Goal: Transaction & Acquisition: Purchase product/service

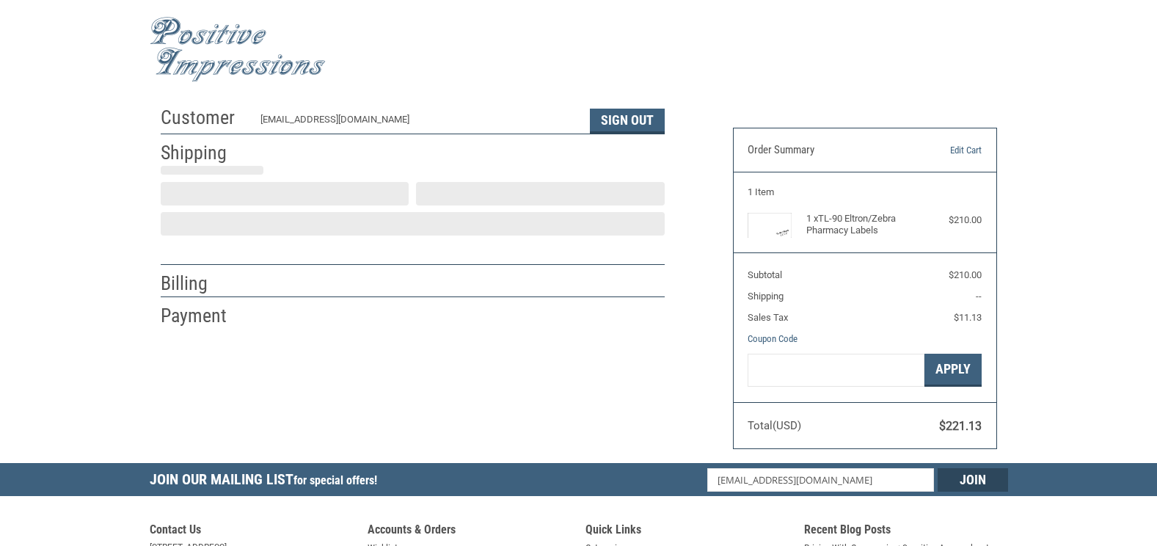
scroll to position [26, 0]
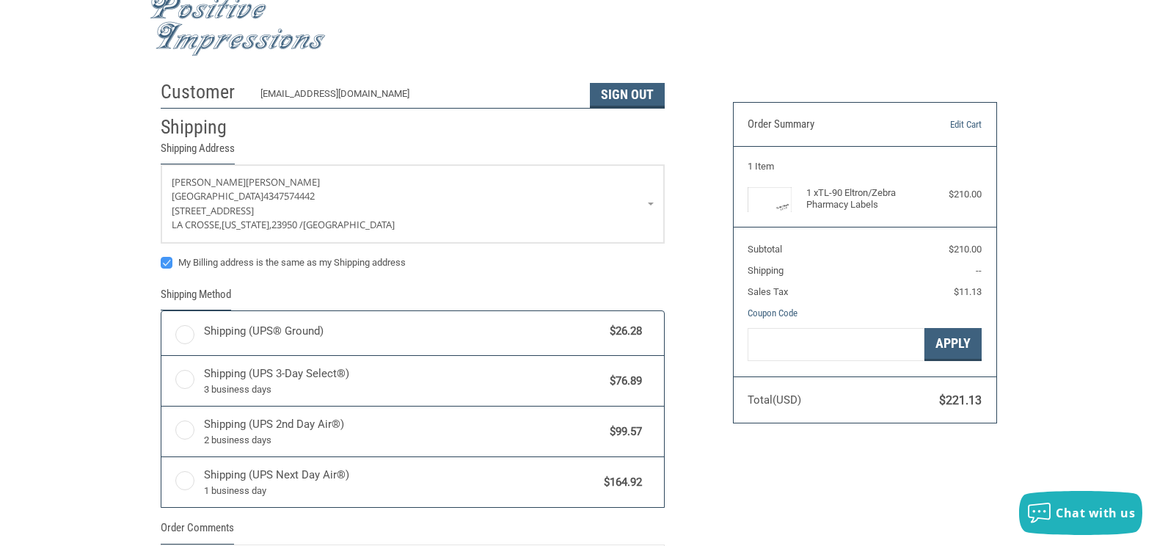
radio input "true"
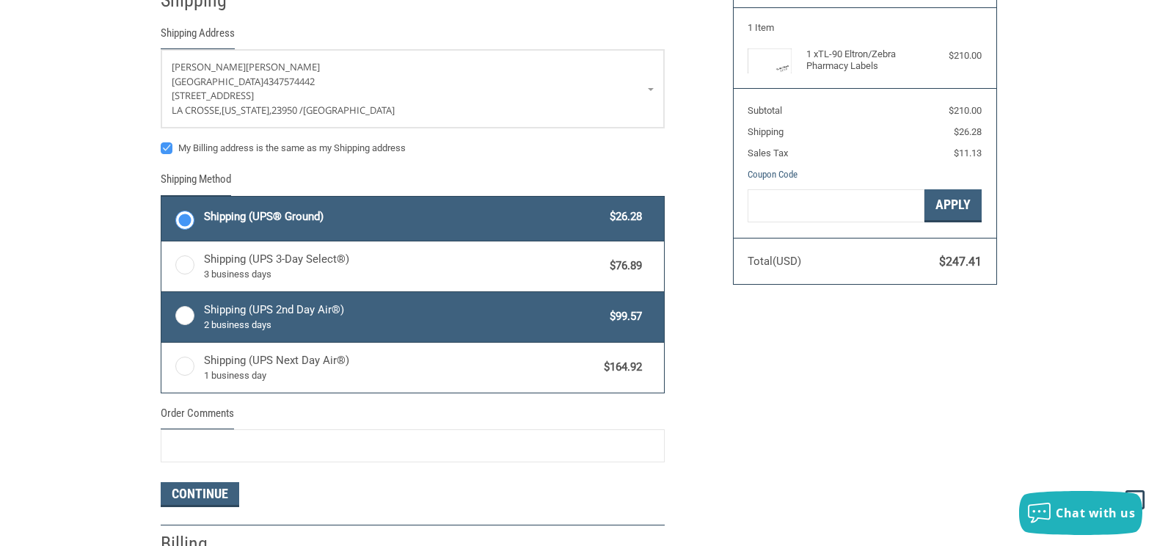
scroll to position [172, 0]
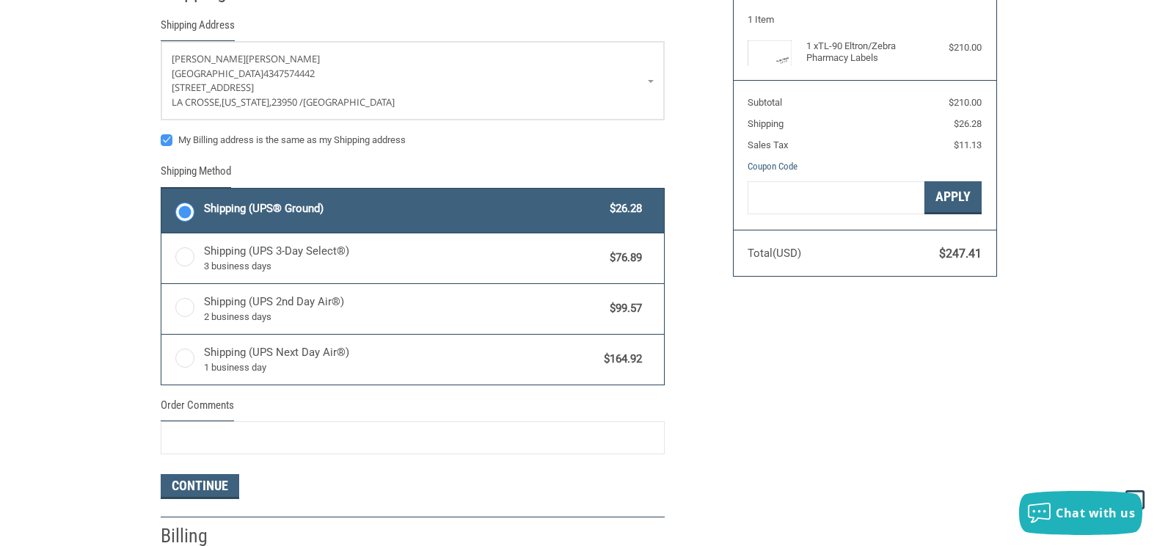
click at [477, 205] on span "Shipping (UPS® Ground)" at bounding box center [403, 208] width 399 height 17
click at [162, 191] on input "Shipping (UPS® Ground) $26.28" at bounding box center [161, 190] width 1 height 1
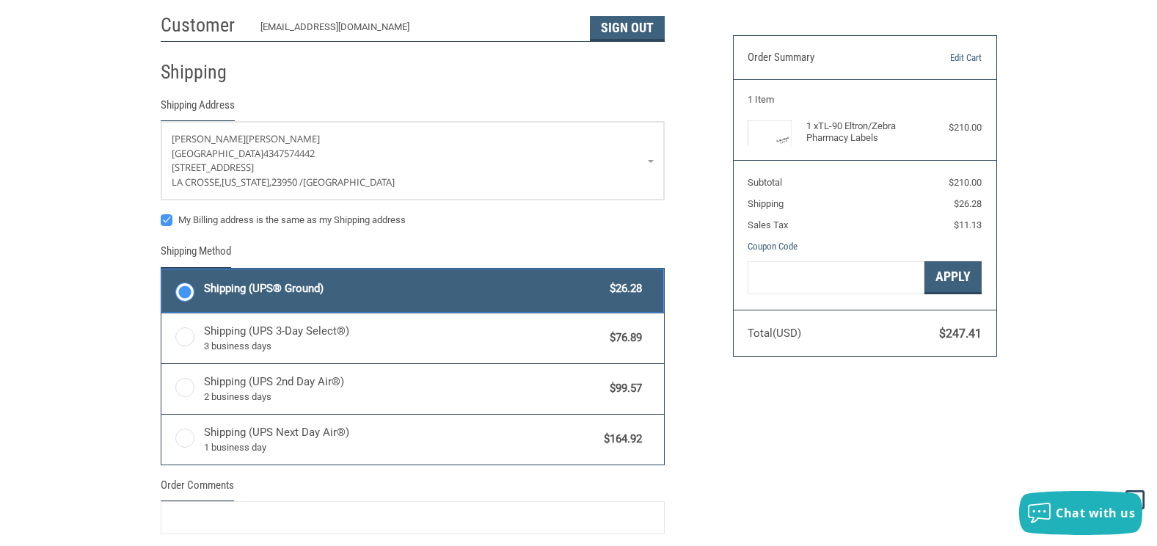
scroll to position [0, 0]
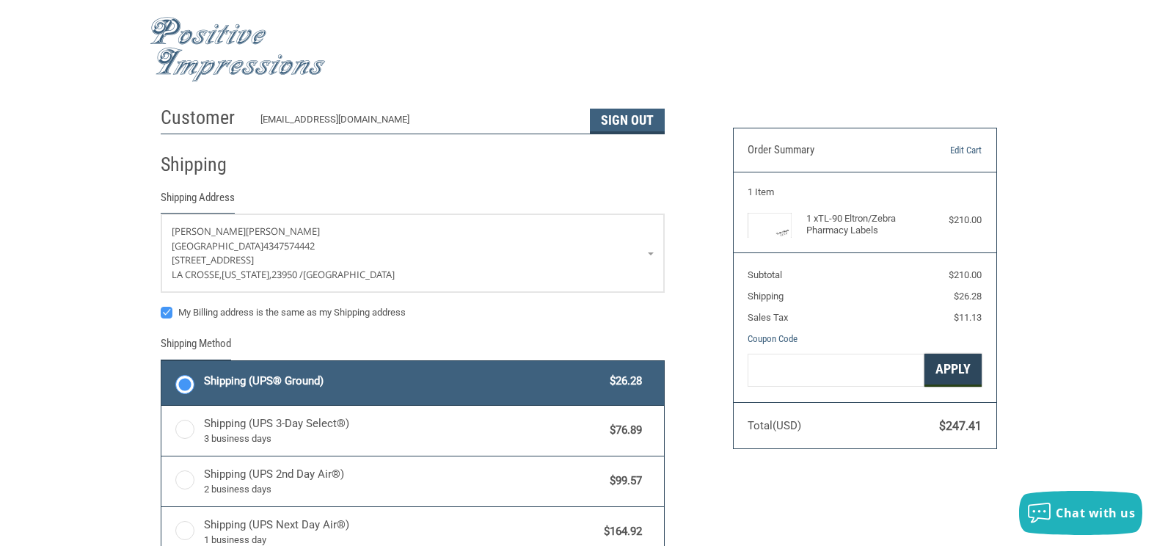
click at [954, 373] on button "Apply" at bounding box center [953, 370] width 57 height 33
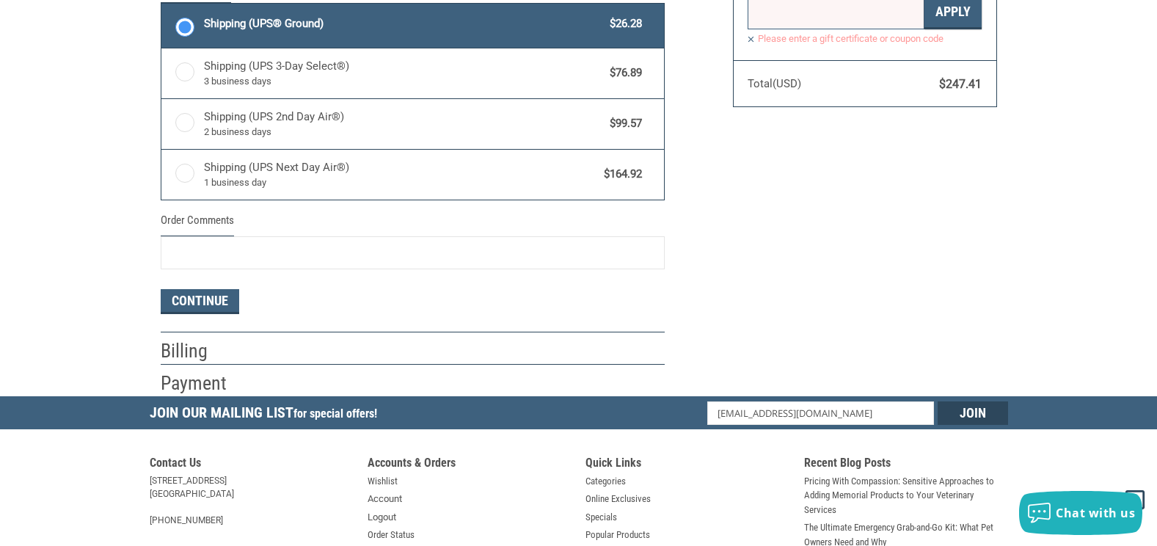
scroll to position [220, 0]
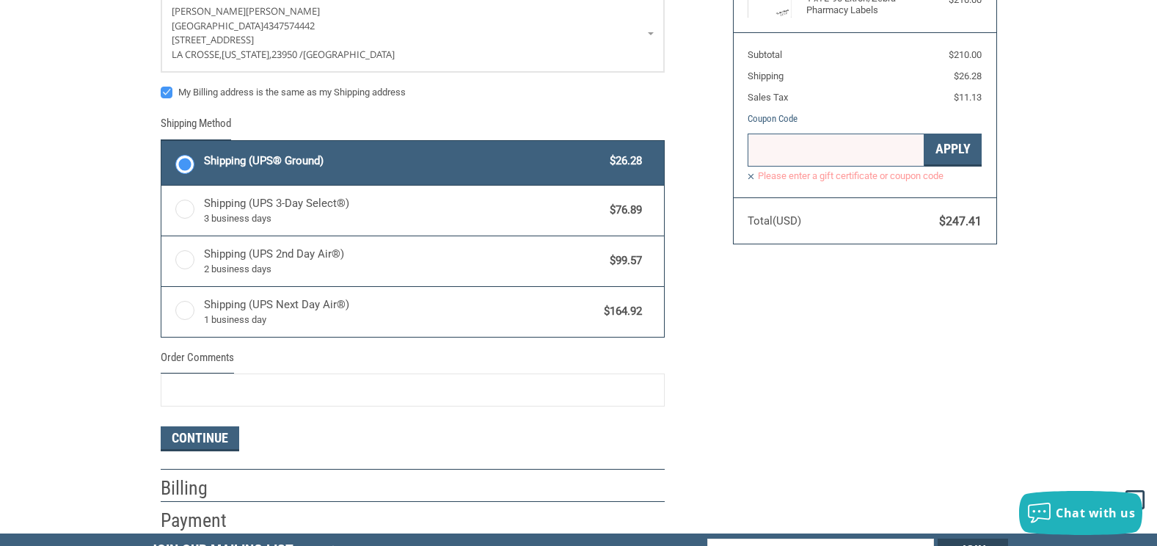
click at [404, 160] on span "Shipping (UPS® Ground)" at bounding box center [403, 161] width 399 height 17
click at [162, 143] on input "Shipping (UPS® Ground) $26.28" at bounding box center [161, 142] width 1 height 1
click at [840, 146] on input "Gift Certificate or Coupon Code" at bounding box center [836, 150] width 177 height 33
click at [958, 152] on button "Apply" at bounding box center [953, 150] width 57 height 33
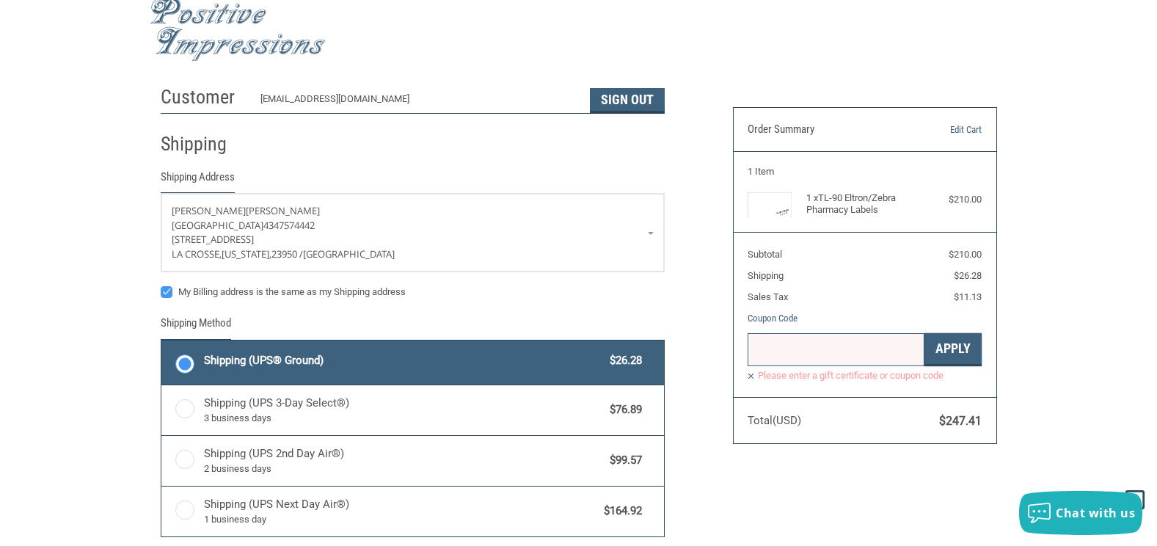
scroll to position [0, 0]
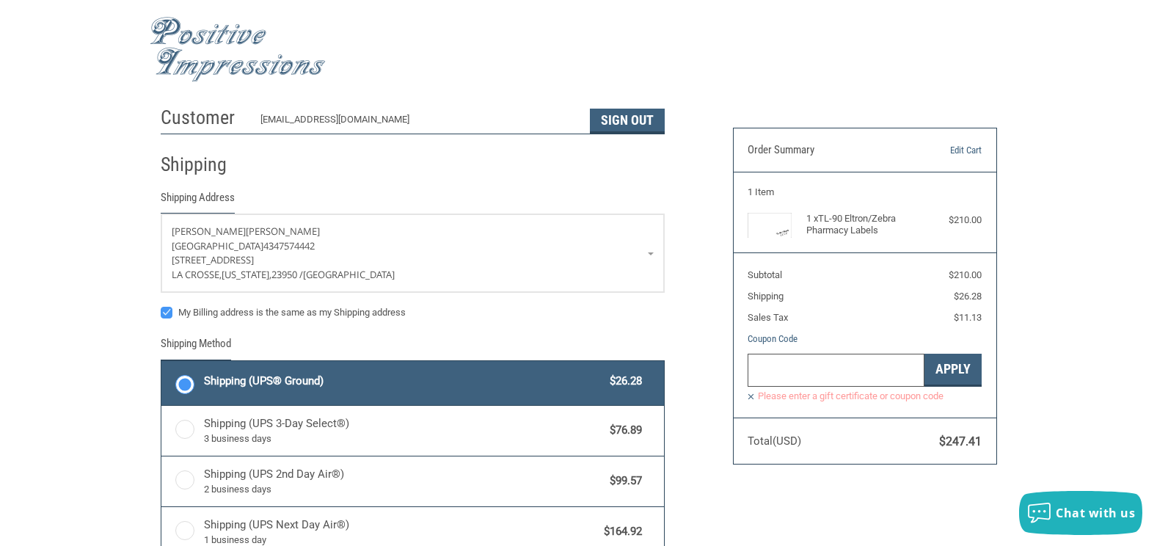
click at [812, 366] on input "Gift Certificate or Coupon Code" at bounding box center [836, 370] width 177 height 33
